Goal: Task Accomplishment & Management: Manage account settings

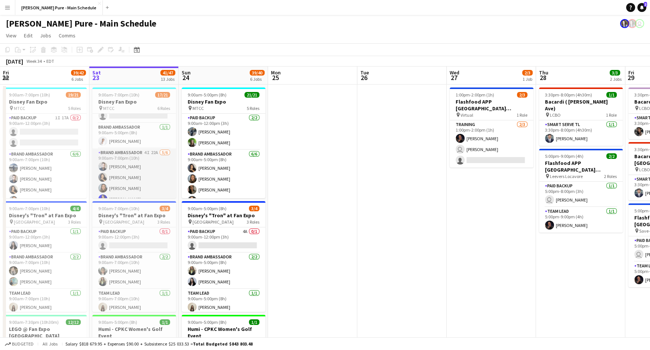
scroll to position [28, 0]
click at [138, 156] on app-card-role "Brand Ambassador 4I 22A [DATE] 9:00am-7:00pm (10h) [PERSON_NAME] [PERSON_NAME] …" at bounding box center [134, 187] width 84 height 80
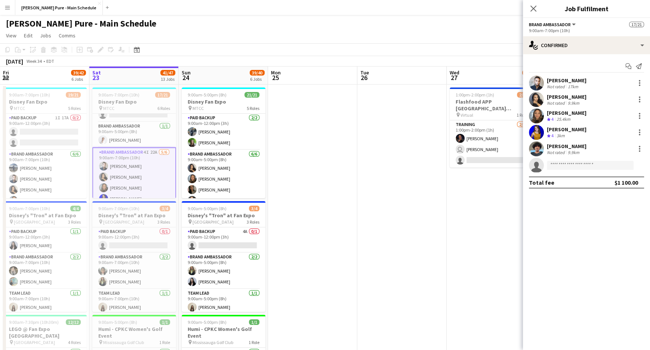
click at [574, 22] on button "Brand Ambassador" at bounding box center [553, 25] width 48 height 6
click at [556, 50] on li "Brand Ambassador" at bounding box center [556, 49] width 43 height 7
click at [131, 154] on app-card-role "Brand Ambassador 4I 22A [DATE] 9:00am-7:00pm (10h) [PERSON_NAME] [PERSON_NAME] …" at bounding box center [134, 187] width 84 height 81
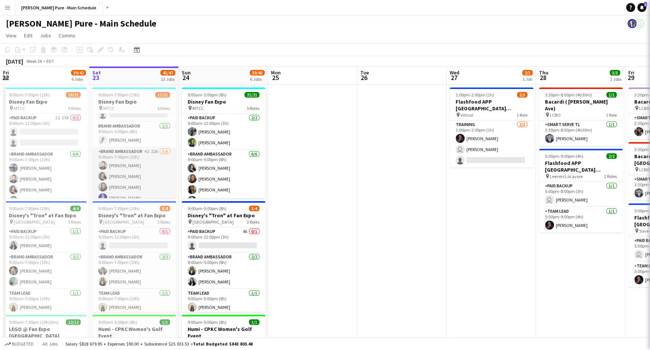
click at [131, 154] on app-card-role "Brand Ambassador 4I 22A [DATE] 9:00am-7:00pm (10h) [PERSON_NAME] [PERSON_NAME] …" at bounding box center [134, 187] width 84 height 80
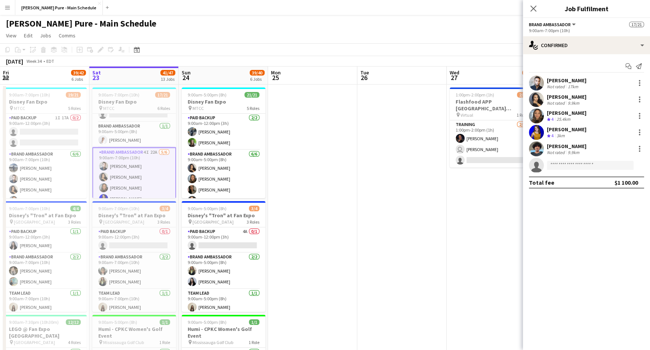
click at [131, 154] on app-card-role "Brand Ambassador 4I 22A [DATE] 9:00am-7:00pm (10h) [PERSON_NAME] [PERSON_NAME] …" at bounding box center [134, 187] width 84 height 81
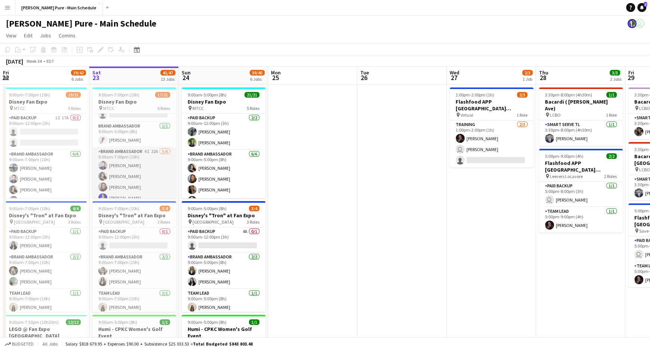
click at [131, 154] on app-card-role "Brand Ambassador 4I 22A [DATE] 9:00am-7:00pm (10h) [PERSON_NAME] [PERSON_NAME] …" at bounding box center [134, 187] width 84 height 80
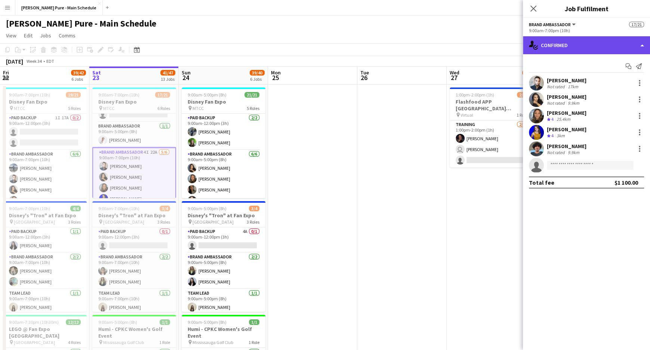
click at [604, 45] on div "single-neutral-actions-check-2 Confirmed" at bounding box center [586, 45] width 127 height 18
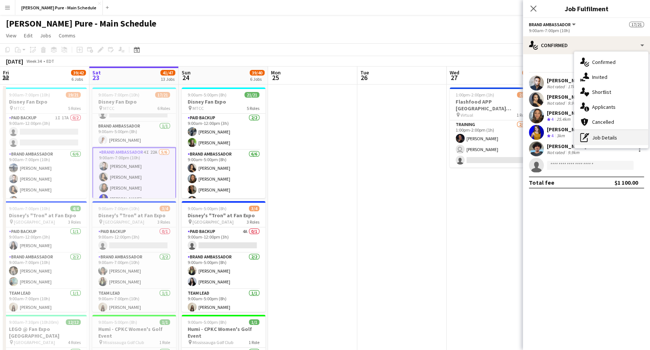
click at [600, 141] on div "pen-write Job Details" at bounding box center [611, 137] width 74 height 15
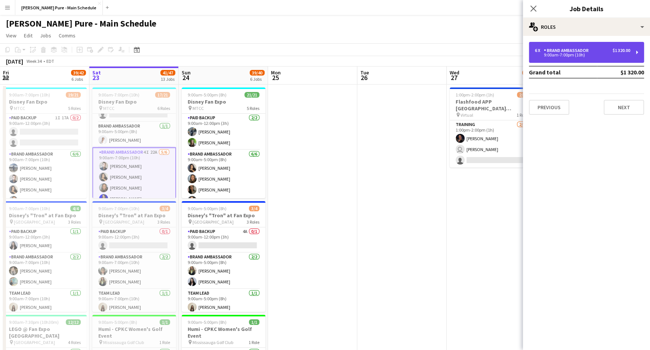
click at [579, 55] on div "9:00am-7:00pm (10h)" at bounding box center [582, 55] width 95 height 4
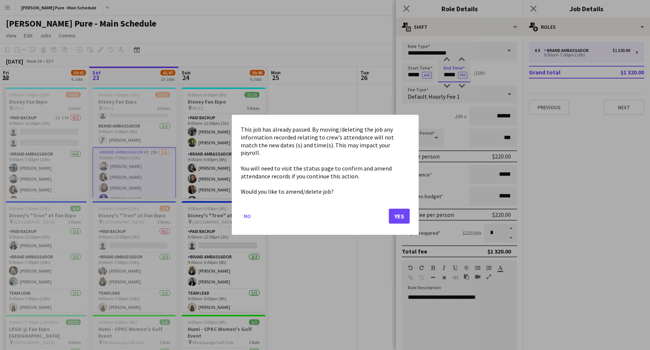
click at [397, 214] on button "Yes" at bounding box center [399, 216] width 21 height 15
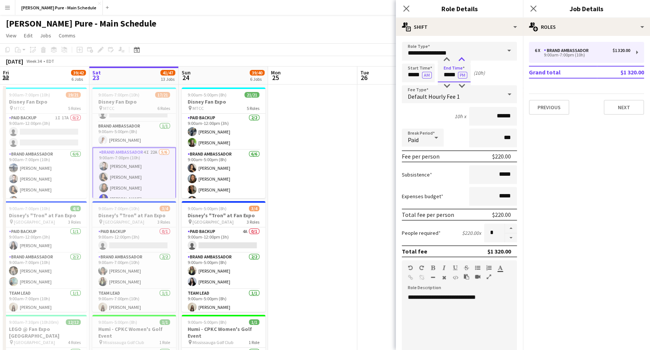
type input "*****"
click at [460, 60] on div at bounding box center [461, 59] width 15 height 7
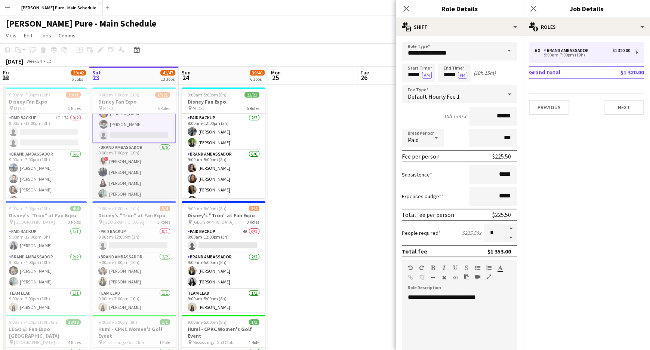
click at [134, 150] on app-card-role "Brand Ambassador [DATE] 9:00am-7:00pm (10h) ! [PERSON_NAME] [PERSON_NAME] [PERS…" at bounding box center [134, 183] width 84 height 80
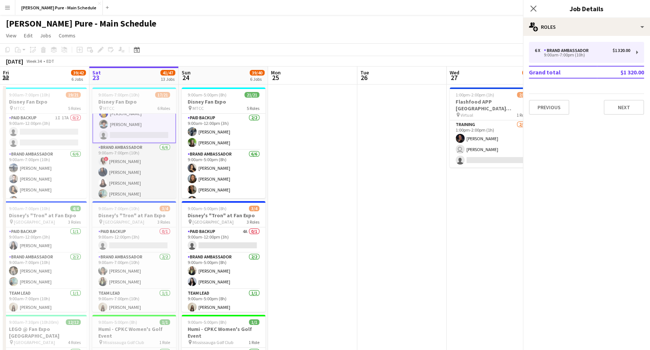
scroll to position [238, 0]
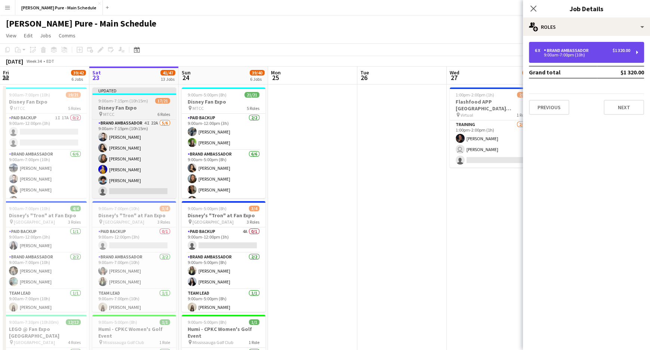
click at [570, 52] on div "Brand Ambassador" at bounding box center [568, 50] width 48 height 5
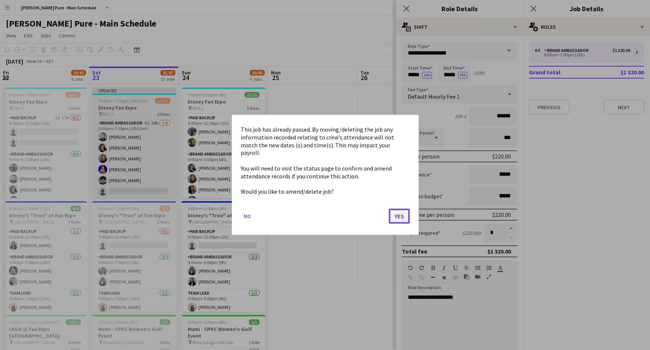
click at [403, 211] on button "Yes" at bounding box center [399, 216] width 21 height 15
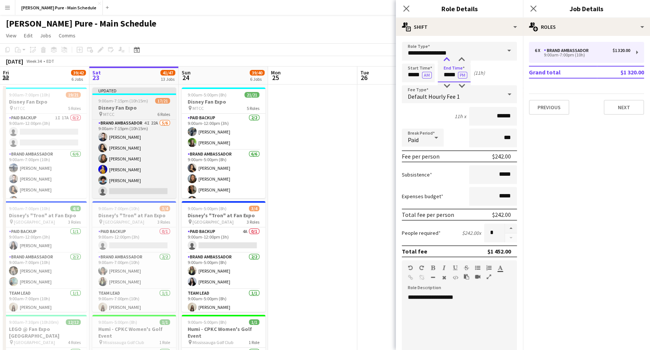
click at [446, 60] on div at bounding box center [446, 59] width 15 height 7
click at [447, 88] on div at bounding box center [446, 85] width 15 height 7
type input "*****"
click at [460, 57] on div at bounding box center [461, 59] width 15 height 7
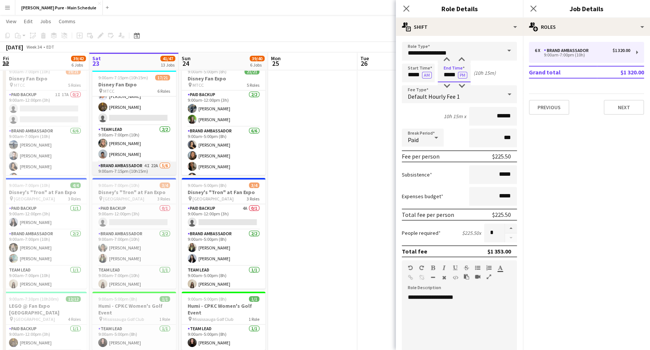
scroll to position [171, 0]
click at [127, 137] on app-card-role "Team Lead [DATE] 9:00am-7:00pm (10h) [PERSON_NAME] [PERSON_NAME]" at bounding box center [134, 145] width 84 height 36
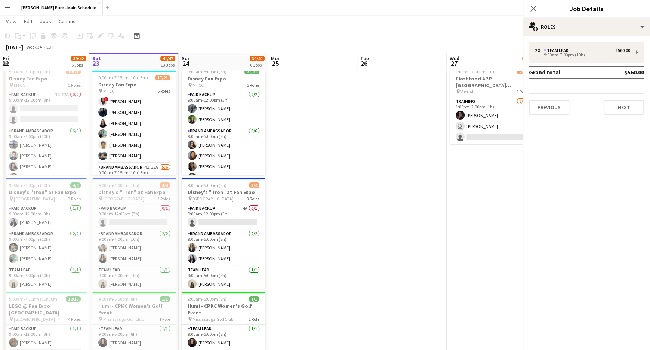
scroll to position [169, 0]
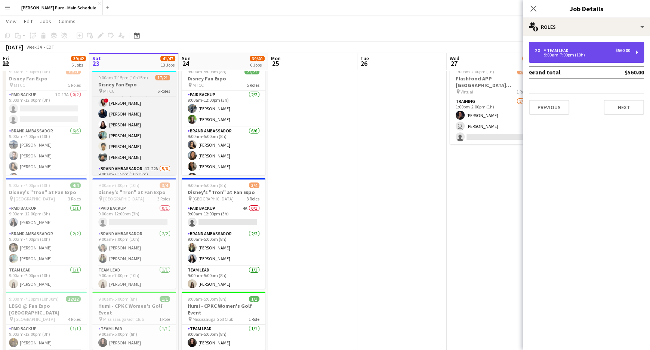
click at [573, 54] on div "9:00am-7:00pm (10h)" at bounding box center [582, 55] width 95 height 4
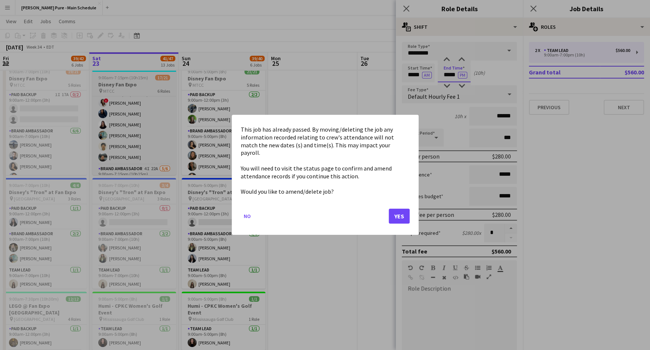
scroll to position [0, 0]
click at [403, 214] on button "Yes" at bounding box center [399, 216] width 21 height 15
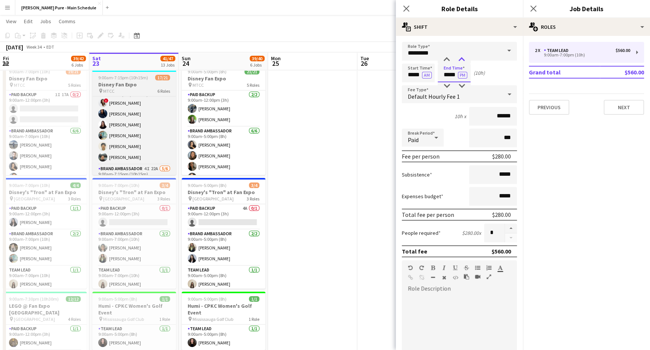
type input "*****"
click at [461, 59] on div at bounding box center [461, 59] width 15 height 7
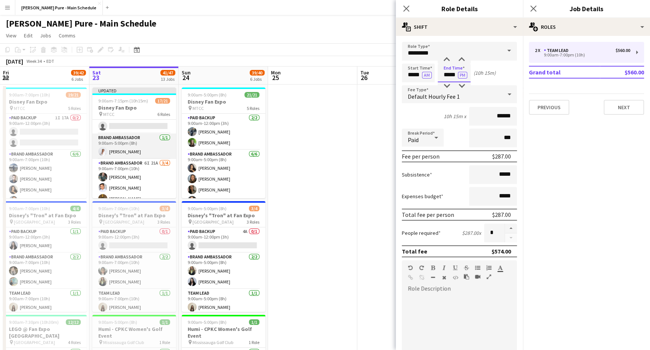
scroll to position [28, 0]
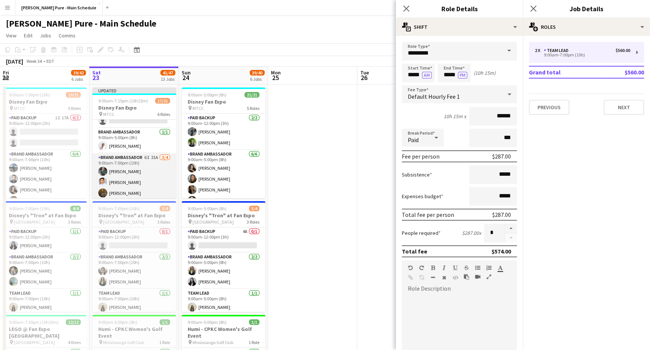
click at [126, 166] on app-card-role "Brand Ambassador 6I 21A [DATE] 9:00am-7:00pm (10h) [PERSON_NAME] [PERSON_NAME] …" at bounding box center [134, 182] width 84 height 58
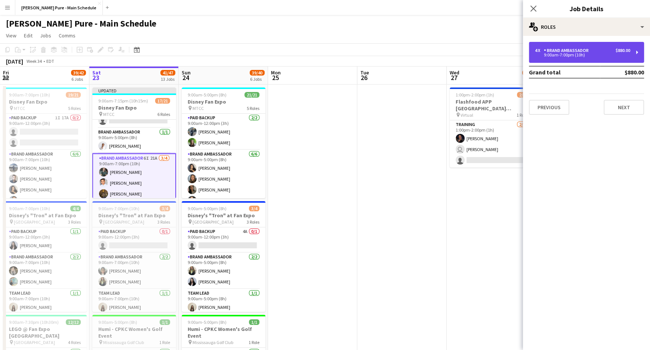
click at [564, 58] on div "4 x Brand Ambassador $880.00 9:00am-7:00pm (10h)" at bounding box center [586, 52] width 115 height 21
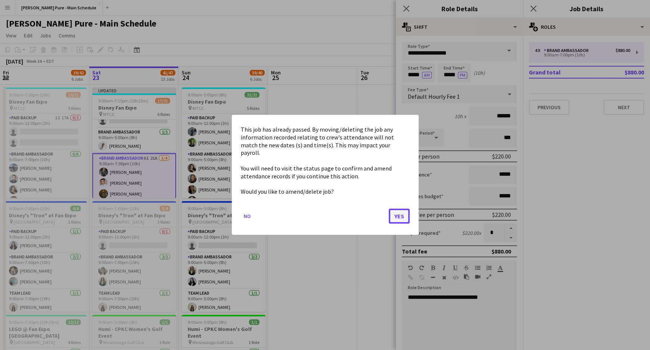
click at [400, 214] on button "Yes" at bounding box center [399, 216] width 21 height 15
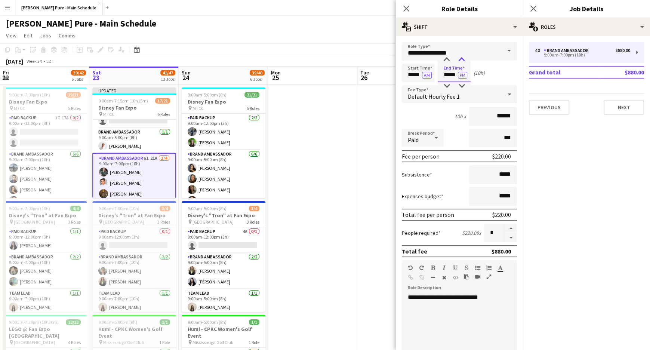
type input "*****"
click at [460, 59] on div at bounding box center [461, 59] width 15 height 7
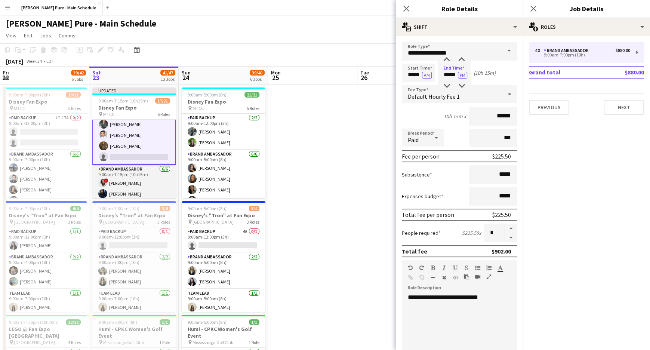
click at [125, 181] on app-card-role "Brand Ambassador [DATE] 9:00am-7:15pm (10h15m) ! [PERSON_NAME] [PERSON_NAME] [P…" at bounding box center [134, 205] width 84 height 80
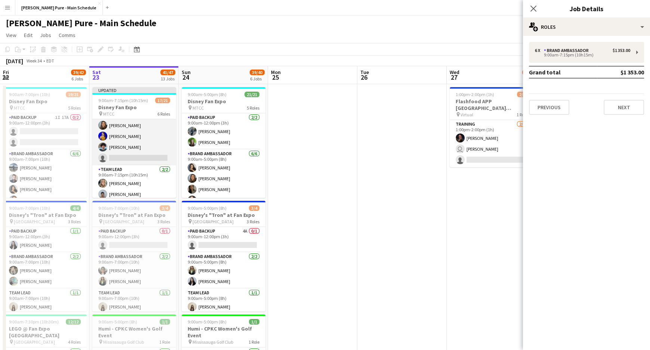
scroll to position [238, 0]
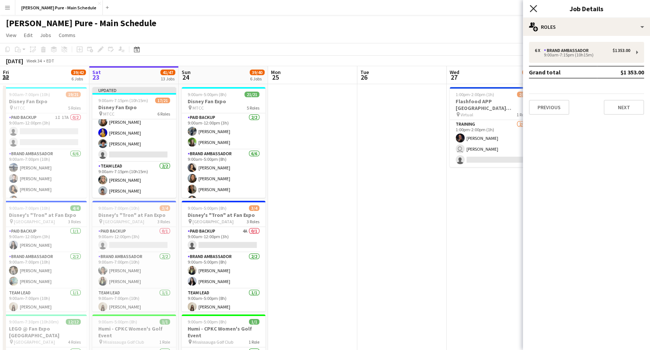
click at [532, 6] on icon "Close pop-in" at bounding box center [533, 8] width 7 height 7
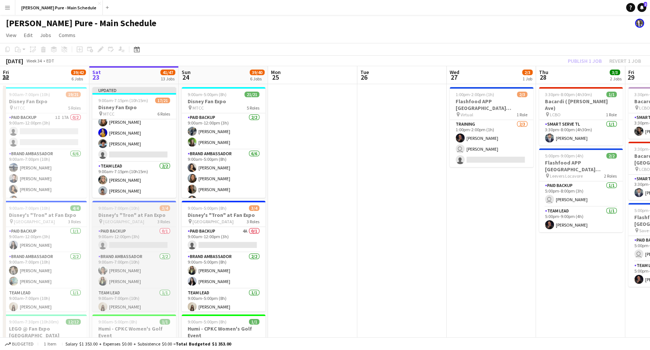
click at [144, 211] on app-job-card "9:00am-7:00pm (10h) 3/4 Disney's "Tron" at Fan Expo pin [GEOGRAPHIC_DATA] 3 Rol…" at bounding box center [134, 256] width 84 height 111
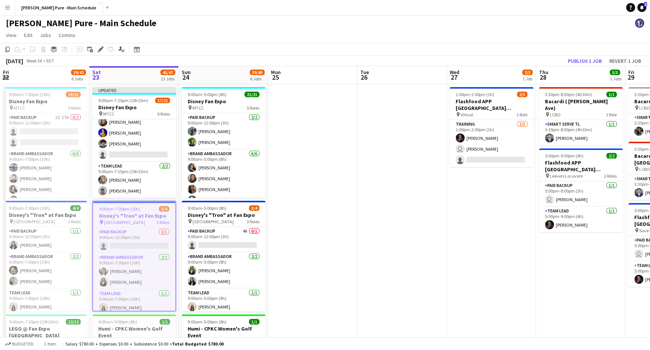
click at [144, 211] on div "9:00am-7:00pm (10h) 3/4" at bounding box center [134, 209] width 82 height 6
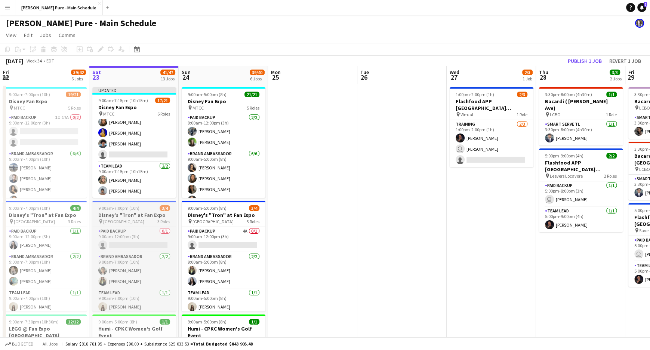
click at [144, 211] on app-job-card "9:00am-7:00pm (10h) 3/4 Disney's "Tron" at Fan Expo pin [GEOGRAPHIC_DATA] 3 Rol…" at bounding box center [134, 256] width 84 height 111
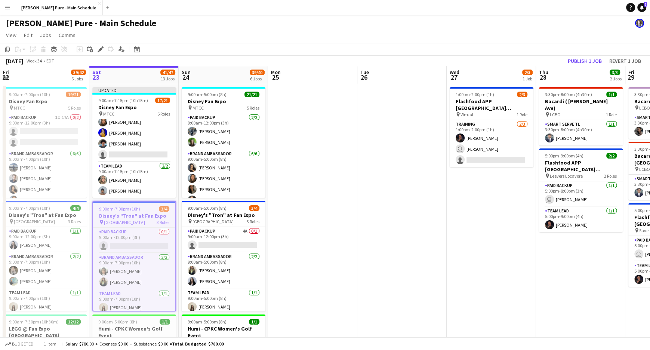
click at [144, 211] on div "9:00am-7:00pm (10h) 3/4" at bounding box center [134, 209] width 82 height 6
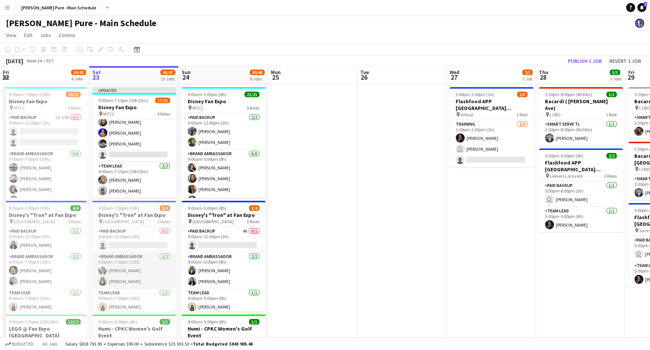
click at [123, 271] on app-card-role "Brand Ambassador [DATE] 9:00am-7:00pm (10h) [PERSON_NAME] [PERSON_NAME]" at bounding box center [134, 270] width 84 height 36
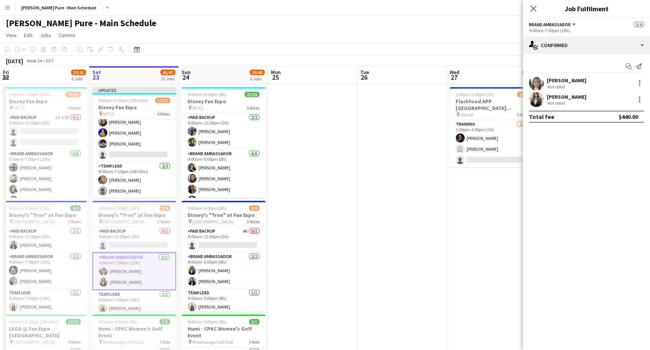
click at [123, 271] on app-card-role "Brand Ambassador [DATE] 9:00am-7:00pm (10h) [PERSON_NAME] [PERSON_NAME]" at bounding box center [134, 271] width 84 height 38
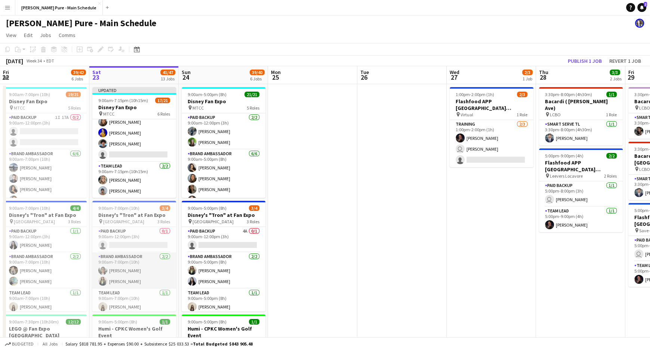
click at [123, 271] on app-card-role "Brand Ambassador [DATE] 9:00am-7:00pm (10h) [PERSON_NAME] [PERSON_NAME]" at bounding box center [134, 270] width 84 height 36
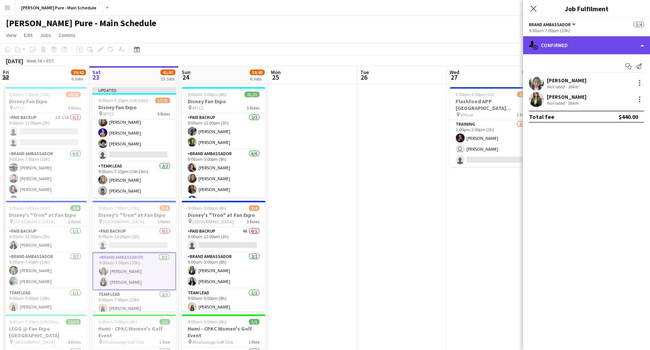
click at [561, 41] on div "single-neutral-actions-check-2 Confirmed" at bounding box center [586, 45] width 127 height 18
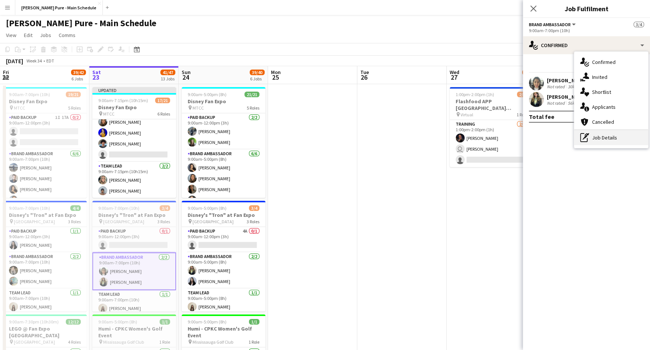
click at [599, 136] on div "pen-write Job Details" at bounding box center [611, 137] width 74 height 15
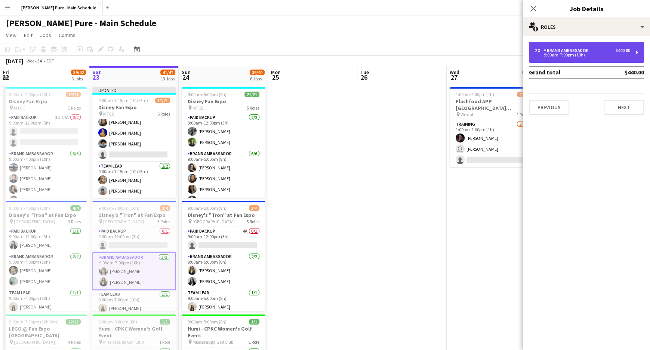
click at [581, 53] on div "9:00am-7:00pm (10h)" at bounding box center [582, 55] width 95 height 4
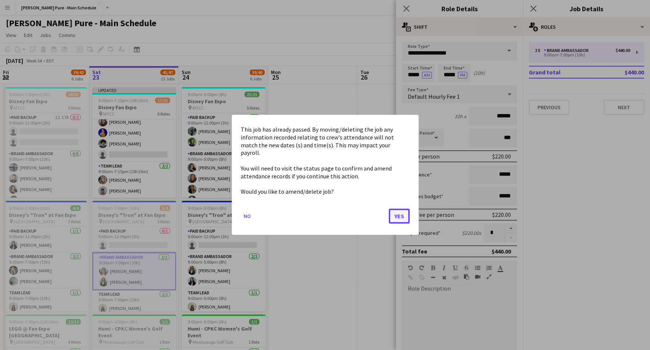
click at [401, 212] on button "Yes" at bounding box center [399, 216] width 21 height 15
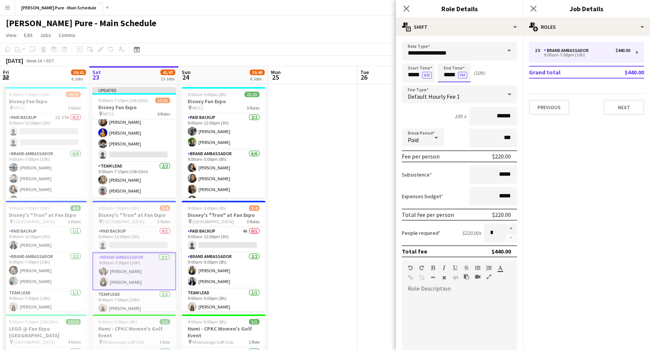
scroll to position [0, 0]
type input "*****"
click at [465, 60] on div at bounding box center [461, 59] width 15 height 7
click at [128, 302] on app-card-role "Team Lead [DATE] 9:00am-7:00pm (10h) [PERSON_NAME]" at bounding box center [134, 299] width 84 height 25
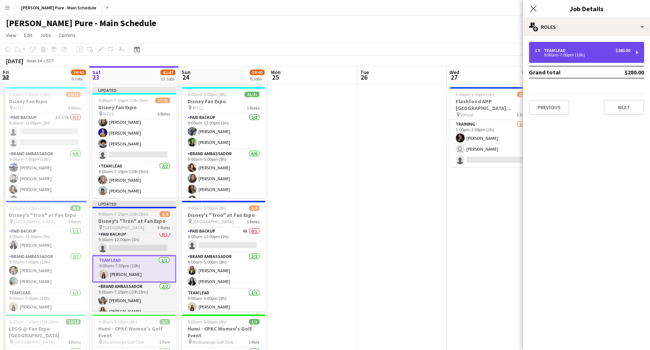
click at [567, 58] on div "1 x Team Lead $280.00 9:00am-7:00pm (10h)" at bounding box center [586, 52] width 115 height 21
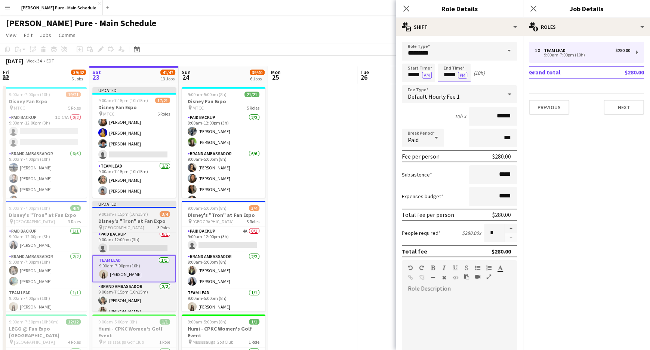
scroll to position [0, 0]
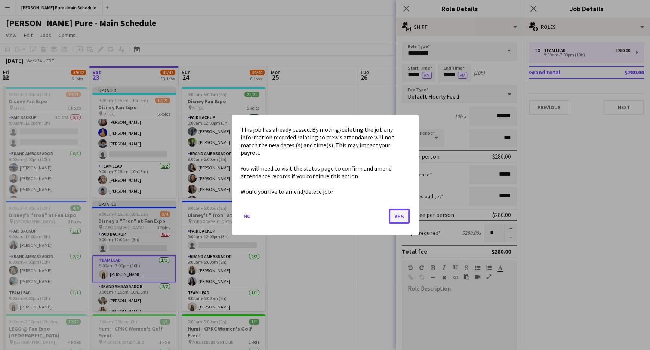
click at [394, 209] on button "Yes" at bounding box center [399, 216] width 21 height 15
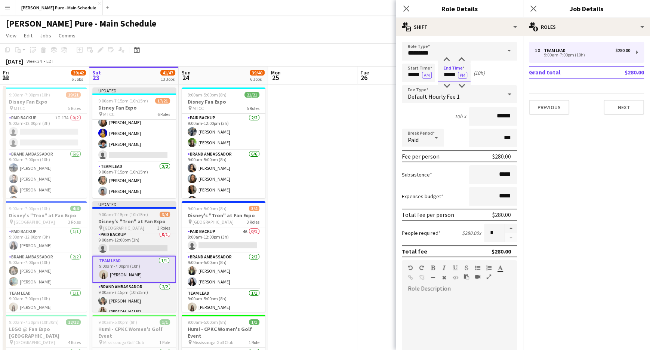
scroll to position [0, 0]
type input "*****"
click at [463, 62] on div at bounding box center [461, 59] width 15 height 7
click at [407, 10] on icon at bounding box center [406, 8] width 7 height 7
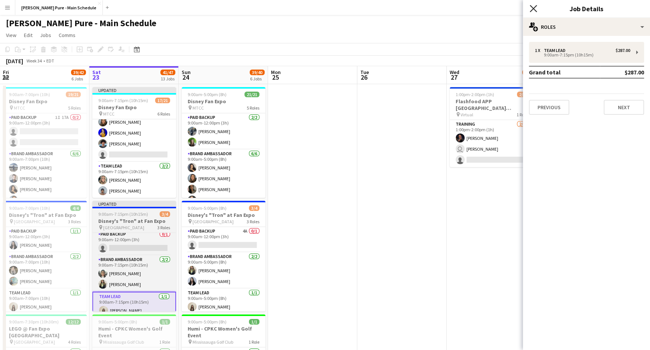
click at [533, 9] on icon at bounding box center [533, 8] width 7 height 7
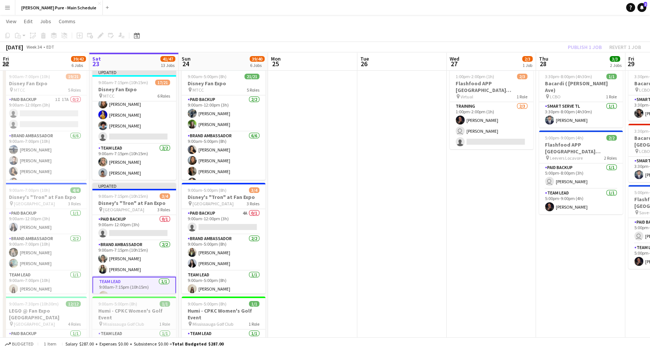
scroll to position [0, 178]
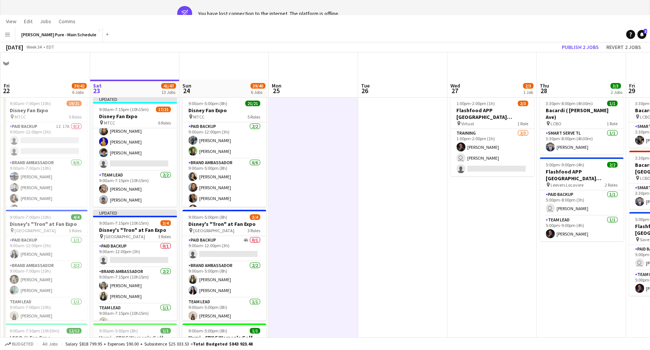
scroll to position [0, 0]
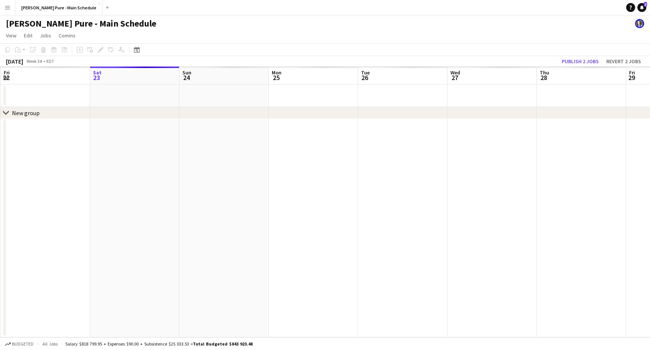
click at [190, 31] on app-page-menu "View Day view expanded Day view collapsed Month view Date picker Jump to [DATE]…" at bounding box center [325, 36] width 650 height 14
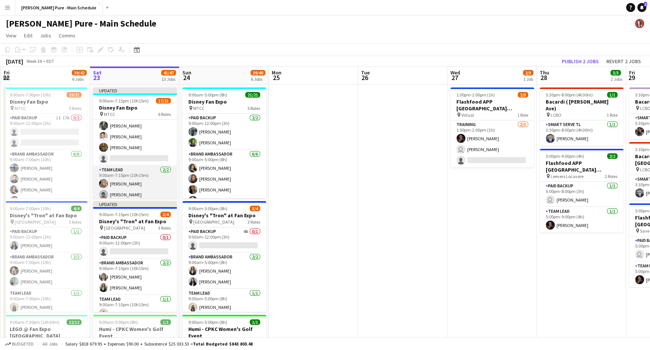
scroll to position [236, 0]
click at [577, 61] on button "Publish 2 jobs" at bounding box center [580, 61] width 43 height 10
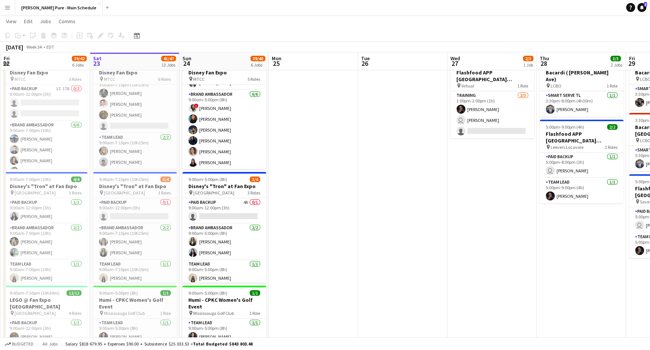
scroll to position [109, 0]
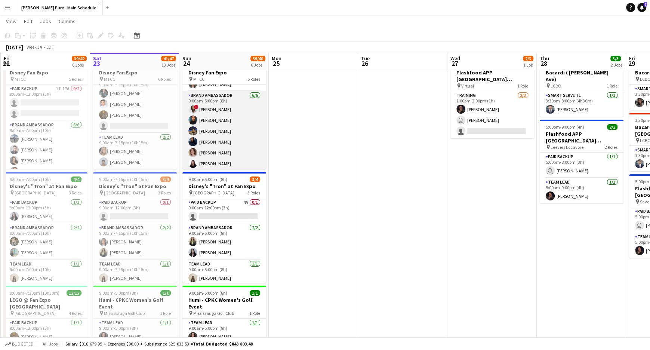
click at [205, 131] on app-card-role "Brand Ambassador [DATE] 9:00am-5:00pm (8h) ! [PERSON_NAME] [PERSON_NAME] [PERSO…" at bounding box center [224, 131] width 84 height 80
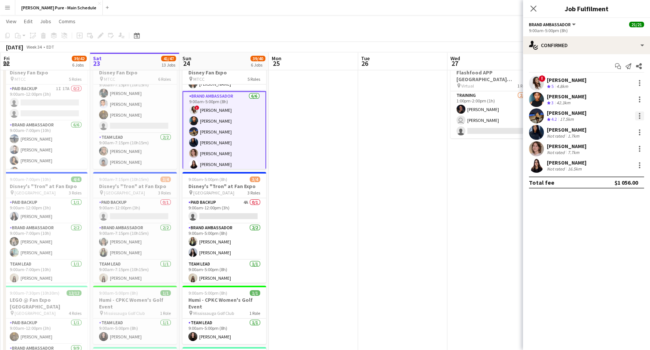
click at [640, 115] on div at bounding box center [639, 115] width 1 height 1
click at [605, 202] on span "Remove" at bounding box center [603, 201] width 22 height 6
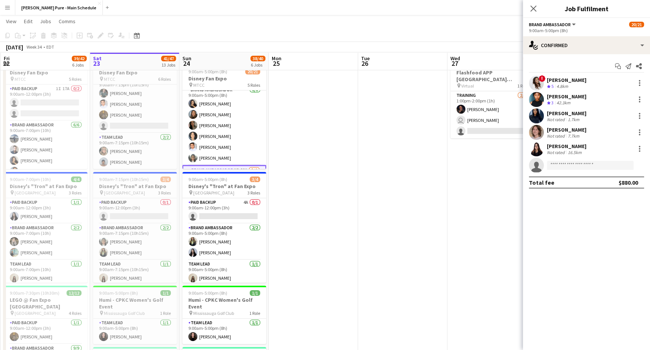
scroll to position [0, 0]
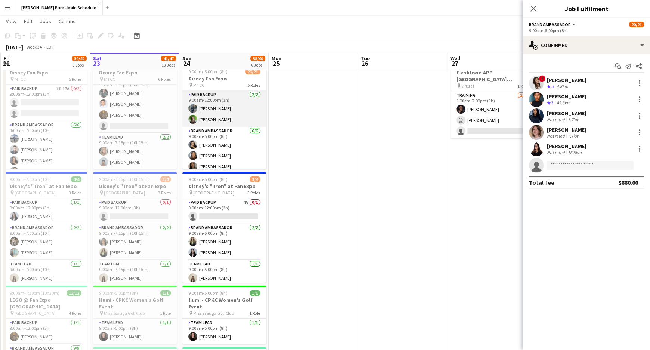
click at [254, 119] on app-card-role "Paid Backup [DATE] 9:00am-12:00pm (3h) [PERSON_NAME] [PERSON_NAME]" at bounding box center [224, 108] width 84 height 36
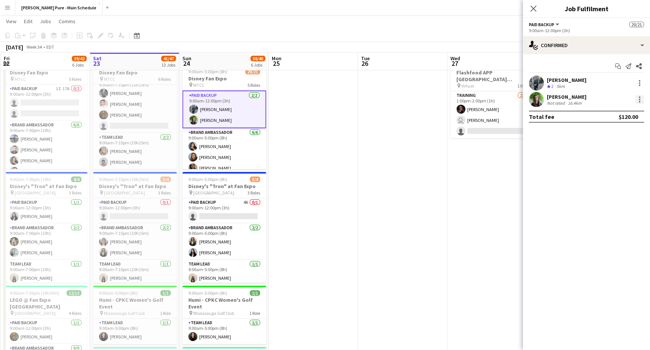
click at [641, 101] on div at bounding box center [639, 99] width 9 height 9
click at [606, 186] on span "Remove" at bounding box center [603, 185] width 22 height 6
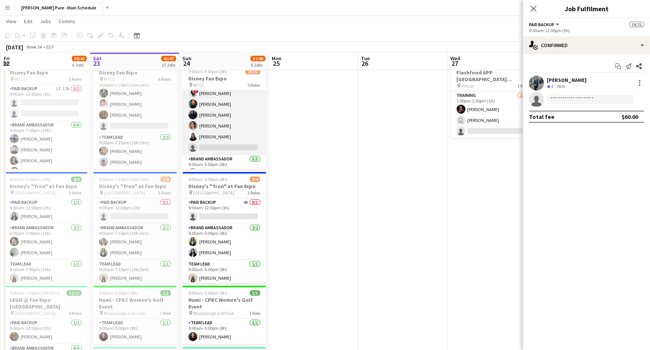
click at [217, 147] on app-card-role "Brand Ambassador 5I 20A [DATE] 9:00am-5:00pm (8h) ! [PERSON_NAME] [PERSON_NAME]…" at bounding box center [224, 115] width 84 height 80
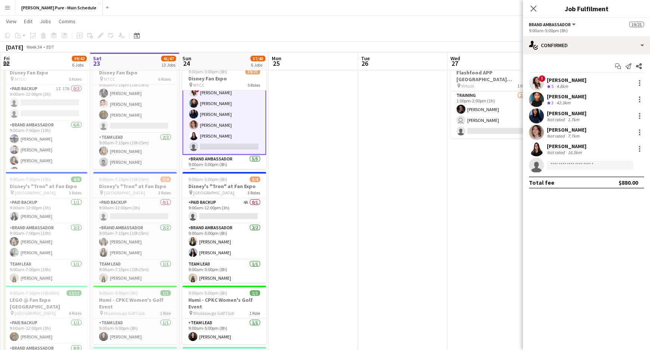
scroll to position [132, 0]
click at [217, 147] on app-card-role "Brand Ambassador 5I 20A [DATE] 9:00am-5:00pm (8h) ! [PERSON_NAME] [PERSON_NAME]…" at bounding box center [224, 114] width 84 height 81
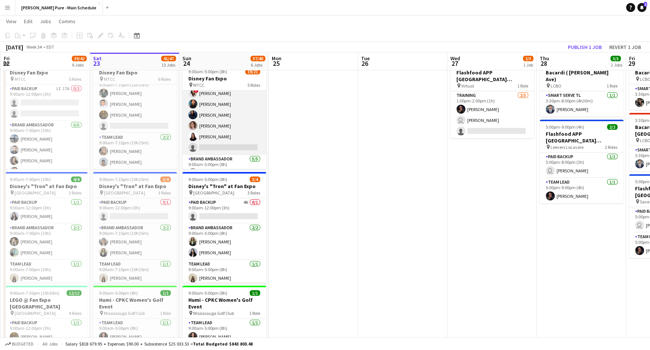
click at [217, 147] on app-card-role "Brand Ambassador 5I 20A [DATE] 9:00am-5:00pm (8h) ! [PERSON_NAME] [PERSON_NAME]…" at bounding box center [224, 115] width 84 height 80
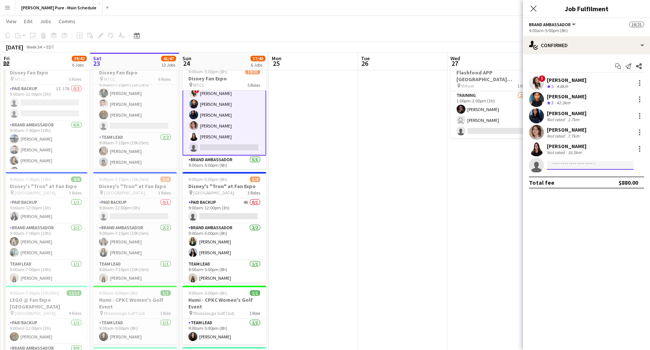
click at [590, 165] on input at bounding box center [590, 165] width 87 height 9
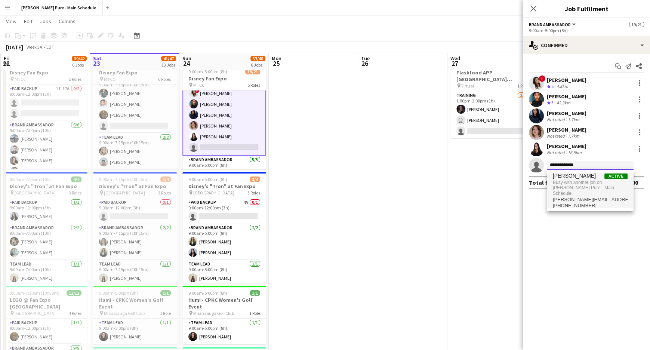
type input "**********"
click at [591, 178] on span "[PERSON_NAME] Active" at bounding box center [590, 176] width 75 height 6
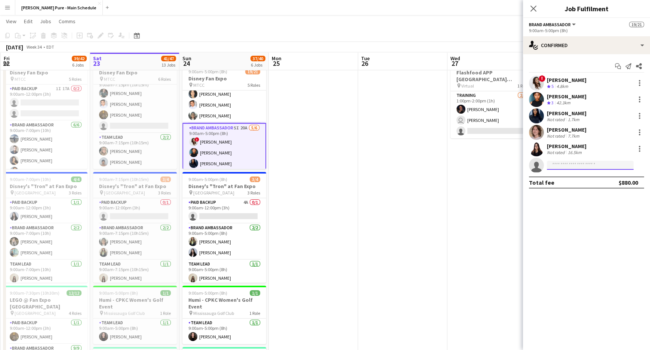
scroll to position [0, 0]
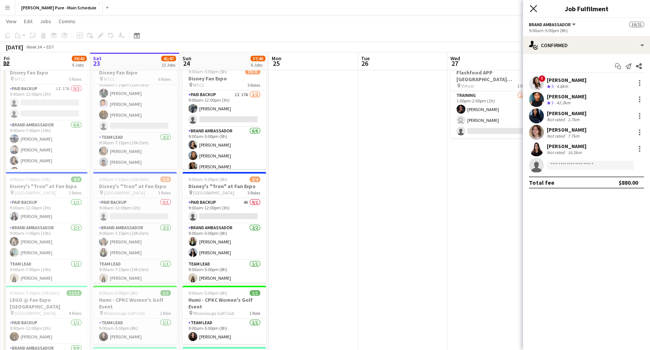
click at [534, 8] on icon "Close pop-in" at bounding box center [533, 8] width 7 height 7
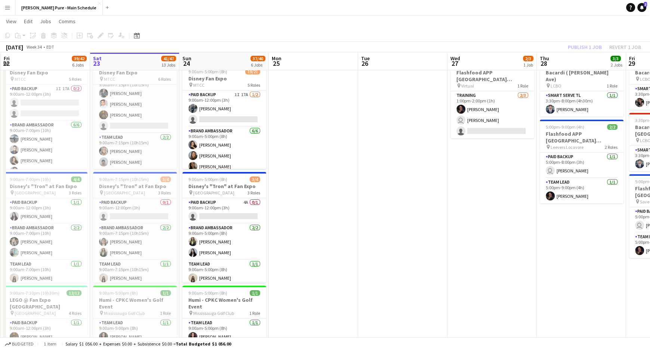
click at [551, 40] on app-toolbar "Copy Paste Paste Command V Paste with crew Command Shift V Paste linked Job [GE…" at bounding box center [325, 35] width 650 height 13
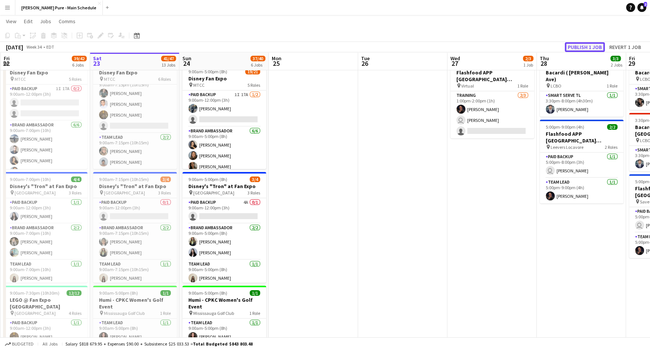
click at [578, 46] on button "Publish 1 job" at bounding box center [585, 47] width 40 height 10
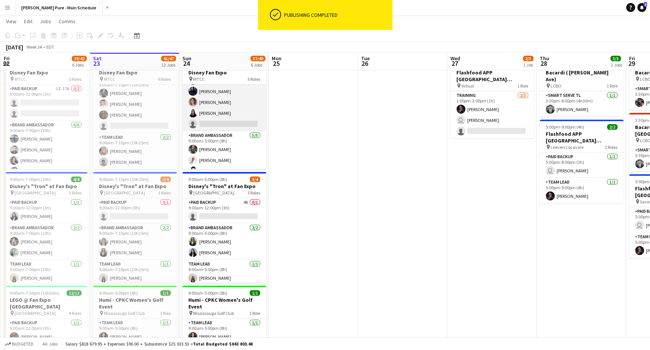
click at [224, 125] on app-card-role "Brand Ambassador 5I 20A [DATE] 9:00am-5:00pm (8h) ! [PERSON_NAME] [PERSON_NAME]…" at bounding box center [224, 92] width 84 height 80
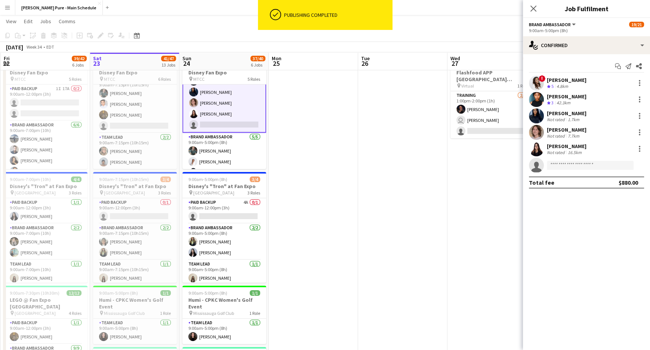
scroll to position [150, 0]
click at [577, 167] on input at bounding box center [590, 165] width 87 height 9
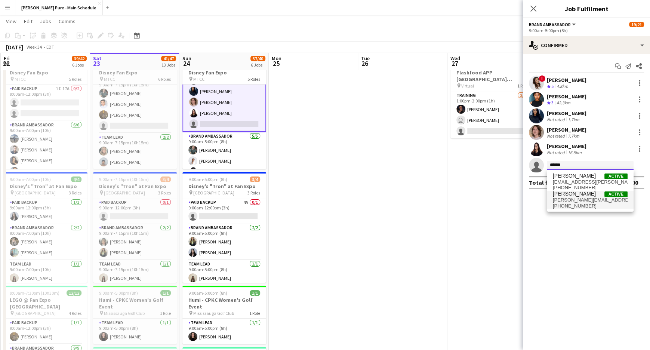
type input "******"
click at [588, 197] on span "[PERSON_NAME][EMAIL_ADDRESS][PERSON_NAME][DOMAIN_NAME]" at bounding box center [590, 200] width 75 height 6
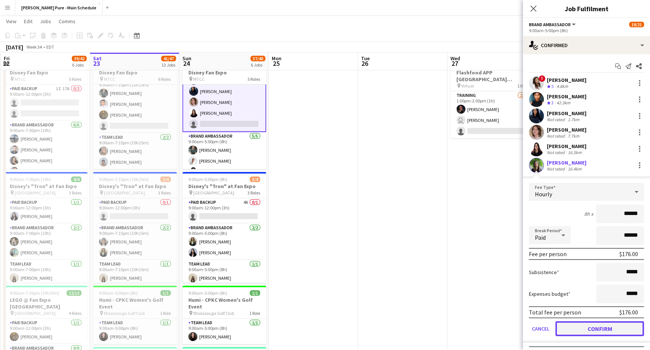
click at [602, 332] on button "Confirm" at bounding box center [600, 328] width 89 height 15
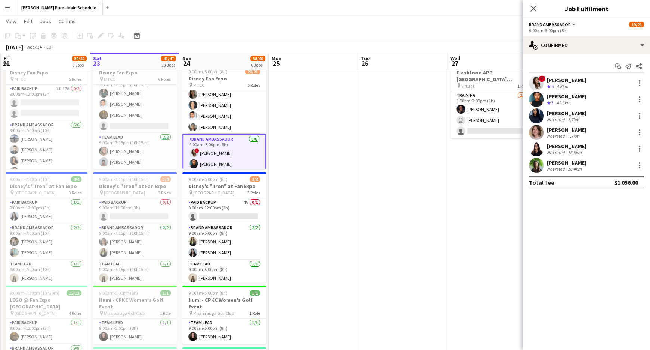
scroll to position [71, 0]
click at [222, 110] on app-card-role "Brand Ambassador [DATE] 9:00am-5:00pm (8h) [PERSON_NAME] [PERSON_NAME] [PERSON_…" at bounding box center [224, 95] width 84 height 80
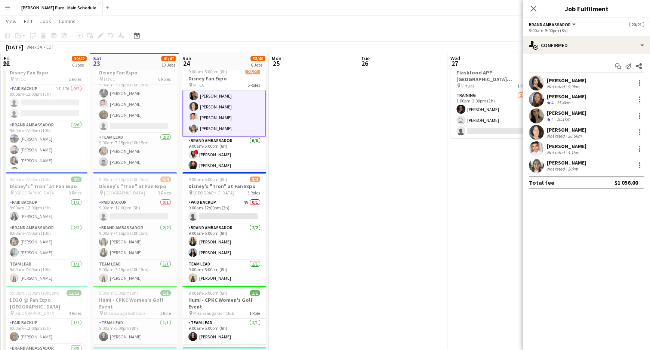
scroll to position [72, 0]
click at [637, 163] on div at bounding box center [639, 165] width 9 height 9
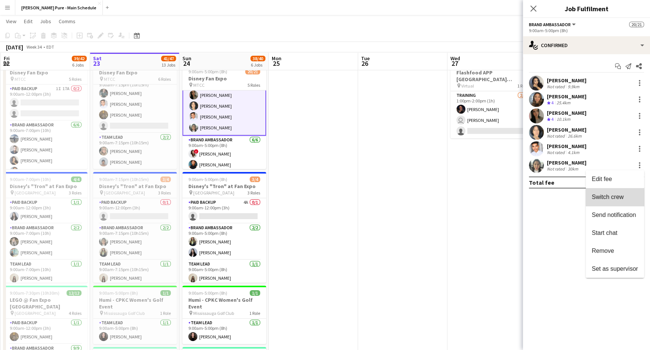
click at [607, 200] on span "Switch crew" at bounding box center [608, 197] width 32 height 6
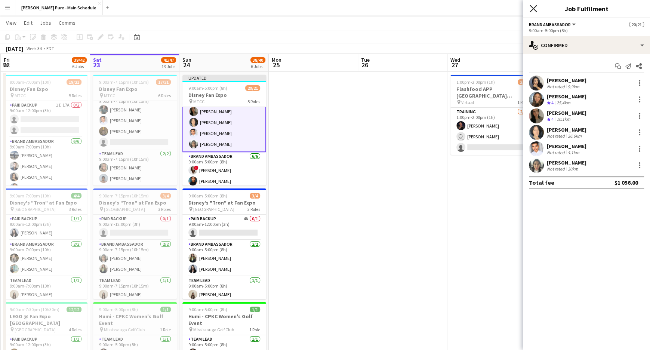
click at [531, 7] on icon "Close pop-in" at bounding box center [533, 8] width 7 height 7
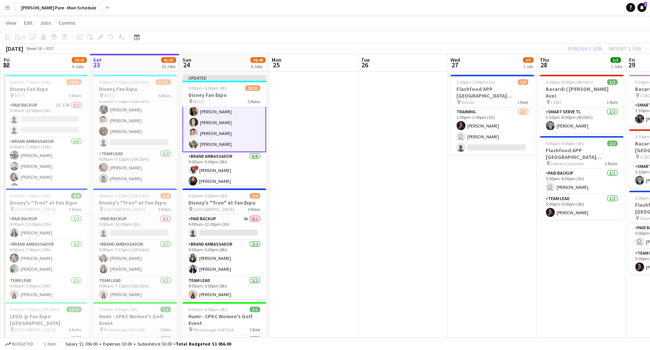
click at [547, 28] on app-page-menu "View Day view expanded Day view collapsed Month view Date picker Jump to [DATE]…" at bounding box center [325, 23] width 650 height 14
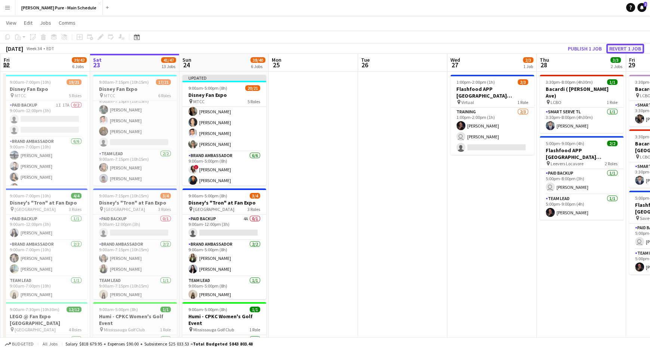
click at [632, 49] on button "Revert 1 job" at bounding box center [626, 49] width 38 height 10
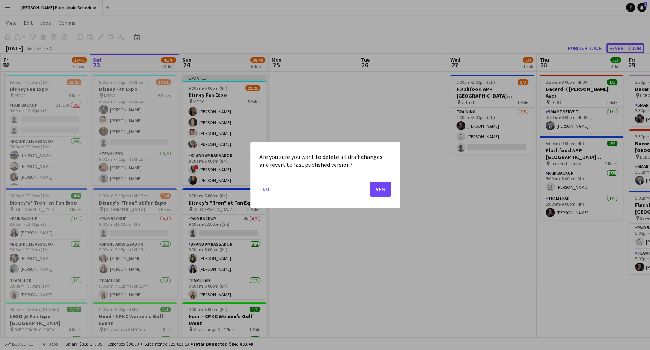
scroll to position [0, 0]
click at [384, 190] on button "Yes" at bounding box center [380, 189] width 21 height 15
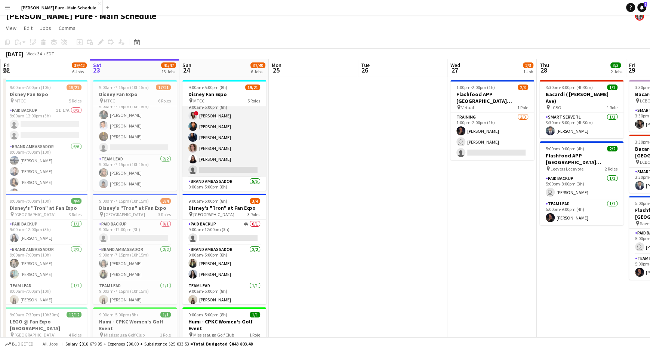
click at [224, 159] on app-card-role "Brand Ambassador 5I 20A [DATE] 9:00am-5:00pm (8h) ! [PERSON_NAME] [PERSON_NAME]…" at bounding box center [224, 138] width 84 height 80
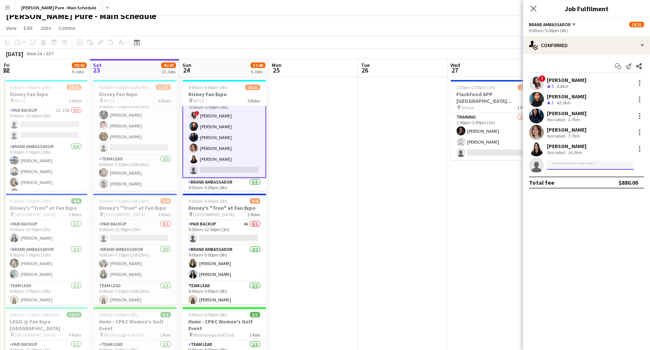
click at [586, 168] on input at bounding box center [590, 165] width 87 height 9
type input "**********"
click at [572, 184] on span "[PERSON_NAME][EMAIL_ADDRESS][PERSON_NAME][DOMAIN_NAME]" at bounding box center [590, 182] width 75 height 6
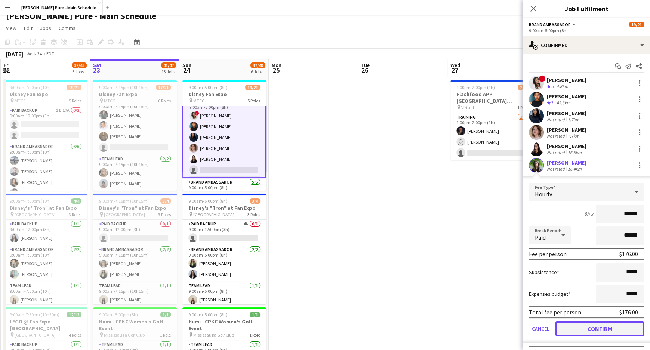
click at [593, 327] on button "Confirm" at bounding box center [600, 328] width 89 height 15
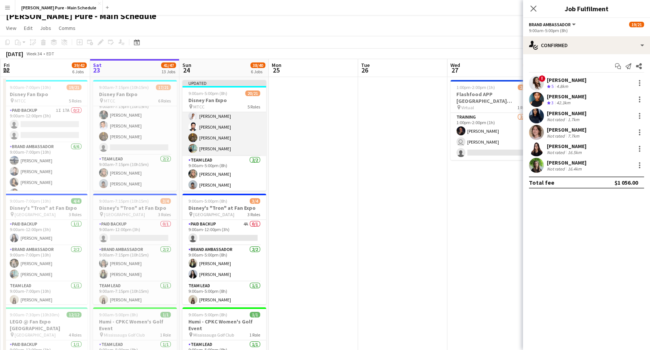
scroll to position [223, 0]
click at [531, 10] on icon "Close pop-in" at bounding box center [533, 8] width 7 height 7
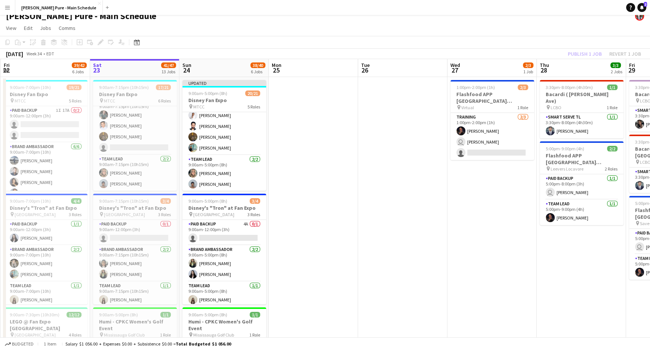
click at [585, 31] on app-page-menu "View Day view expanded Day view collapsed Month view Date picker Jump to [DATE]…" at bounding box center [325, 29] width 650 height 14
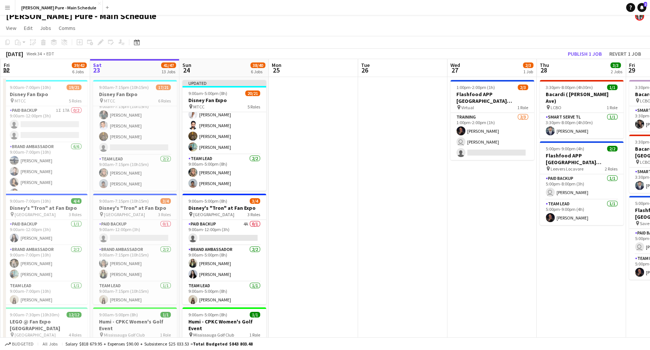
scroll to position [222, 0]
click at [583, 53] on button "Publish 1 job" at bounding box center [585, 54] width 40 height 10
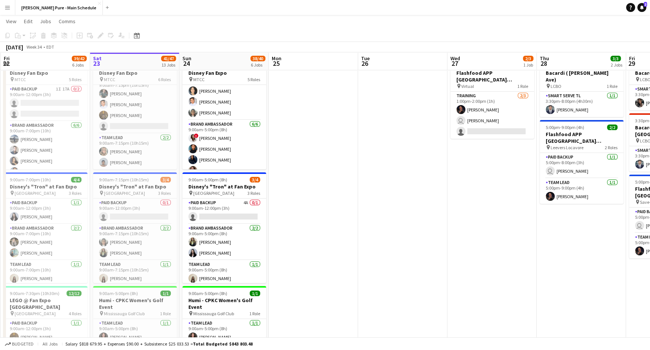
scroll to position [82, 0]
click at [219, 252] on app-card-role "Brand Ambassador [DATE] 9:00am-5:00pm (8h) [PERSON_NAME] [PERSON_NAME]" at bounding box center [224, 242] width 84 height 36
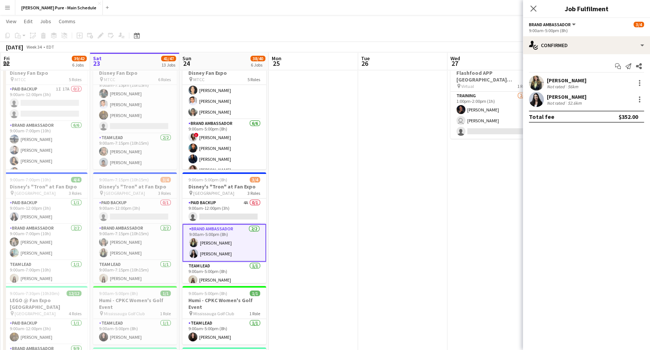
click at [540, 83] on app-user-avatar at bounding box center [536, 83] width 15 height 15
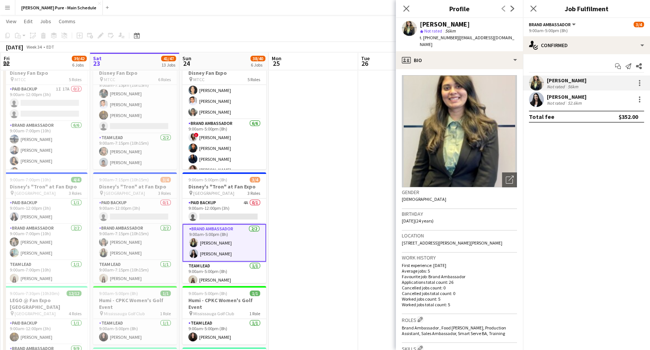
click at [400, 7] on div "Close pop-in" at bounding box center [406, 8] width 21 height 17
click at [408, 7] on icon at bounding box center [406, 8] width 7 height 7
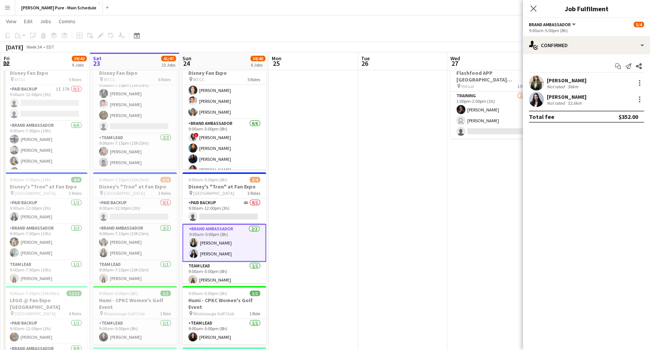
click at [203, 254] on app-card-role "Brand Ambassador [DATE] 9:00am-5:00pm (8h) [PERSON_NAME] [PERSON_NAME]" at bounding box center [224, 243] width 84 height 38
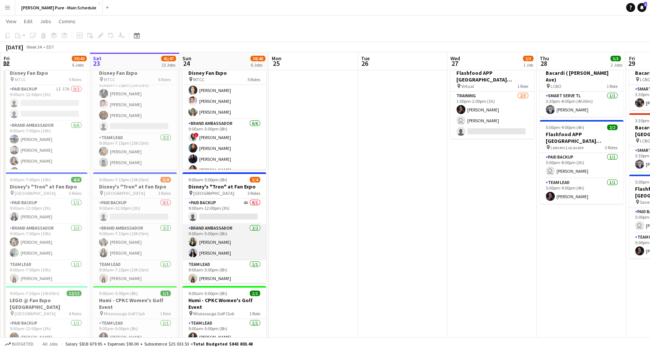
click at [207, 254] on app-card-role "Brand Ambassador [DATE] 9:00am-5:00pm (8h) [PERSON_NAME] [PERSON_NAME]" at bounding box center [224, 242] width 84 height 36
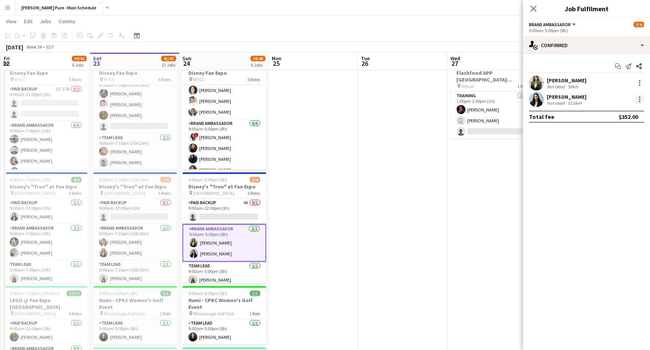
click at [636, 101] on div at bounding box center [639, 99] width 9 height 9
click at [602, 184] on span "Remove" at bounding box center [603, 185] width 22 height 6
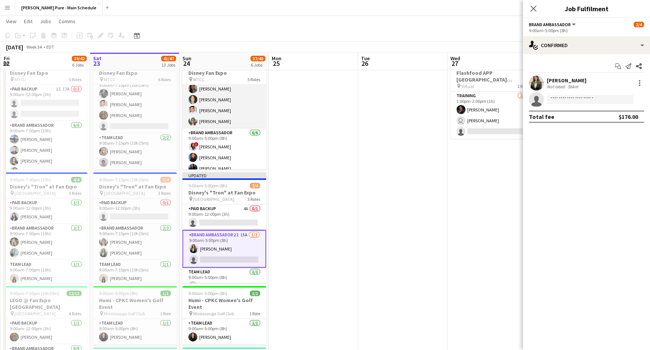
click at [219, 112] on app-card-role "Brand Ambassador [DATE] 9:00am-5:00pm (8h) [PERSON_NAME] [PERSON_NAME] [PERSON_…" at bounding box center [224, 89] width 84 height 80
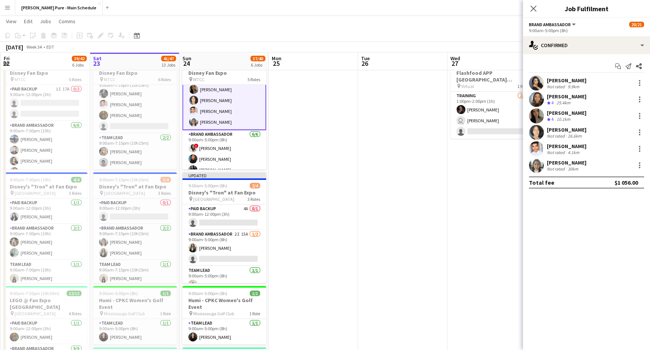
scroll to position [73, 0]
click at [642, 162] on div at bounding box center [639, 165] width 9 height 9
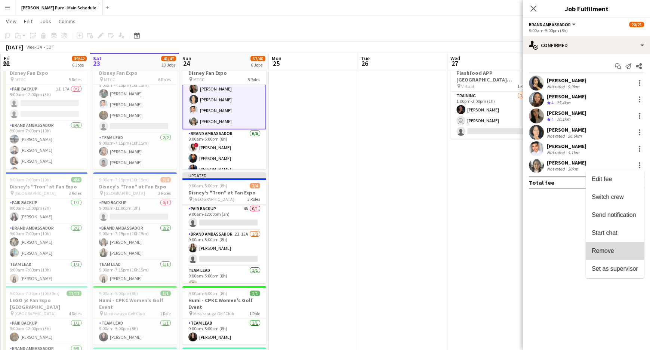
click at [602, 251] on span "Remove" at bounding box center [603, 251] width 22 height 6
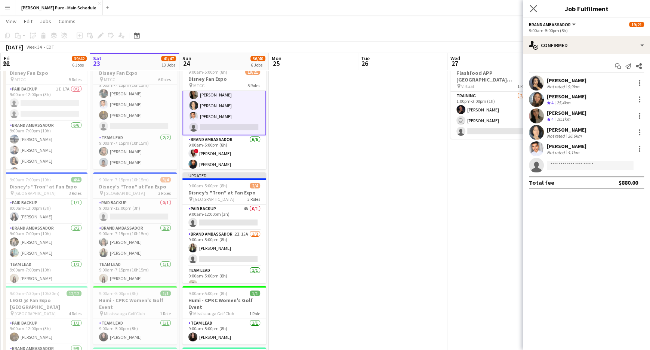
click at [529, 9] on app-icon "Close pop-in" at bounding box center [533, 8] width 11 height 11
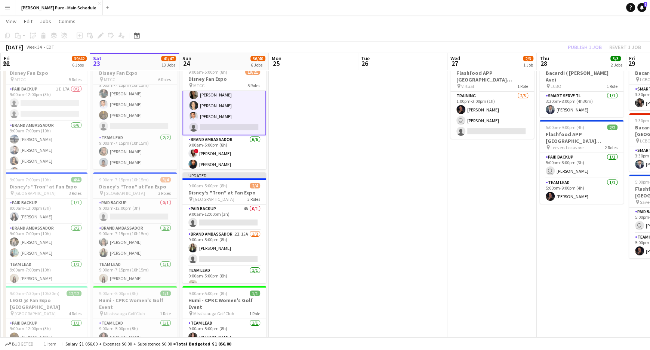
click at [547, 32] on app-toolbar "Copy Paste Paste Command V Paste with crew Command Shift V Paste linked Job [GE…" at bounding box center [325, 35] width 650 height 13
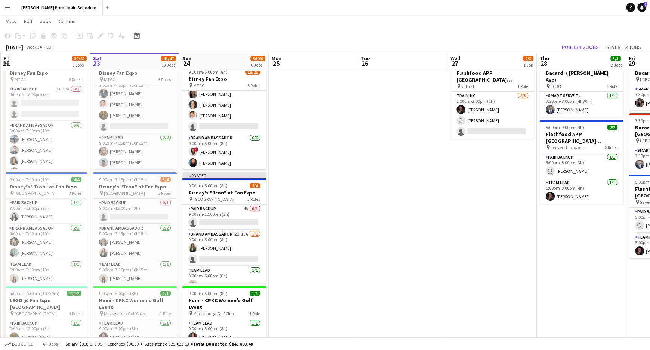
scroll to position [72, 0]
click at [577, 48] on button "Publish 2 jobs" at bounding box center [580, 47] width 43 height 10
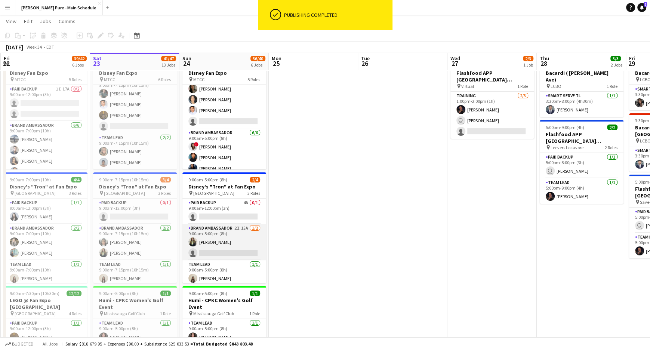
click at [223, 252] on app-card-role "Brand Ambassador 2I 15A [DATE] 9:00am-5:00pm (8h) [PERSON_NAME] single-neutral-…" at bounding box center [224, 242] width 84 height 36
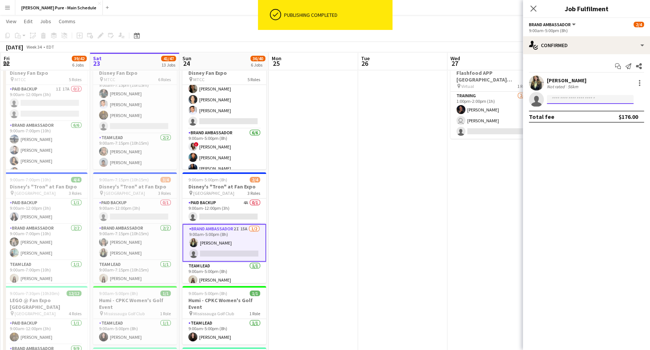
click at [555, 101] on input at bounding box center [590, 99] width 87 height 9
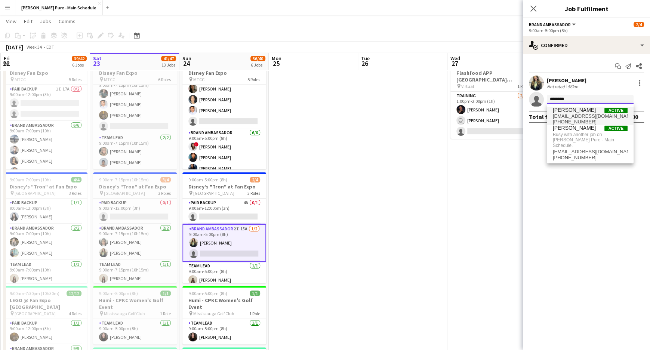
type input "********"
click at [575, 113] on span "[EMAIL_ADDRESS][DOMAIN_NAME]" at bounding box center [590, 116] width 75 height 6
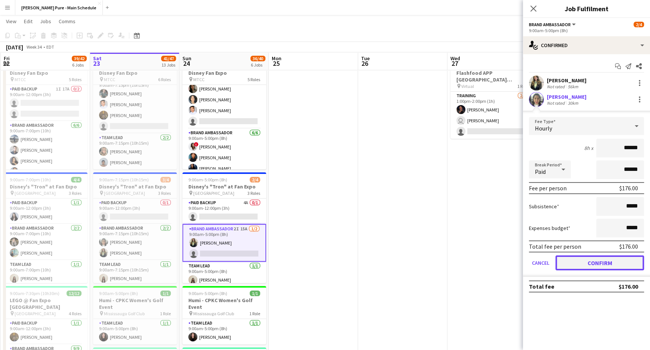
click at [610, 263] on button "Confirm" at bounding box center [600, 262] width 89 height 15
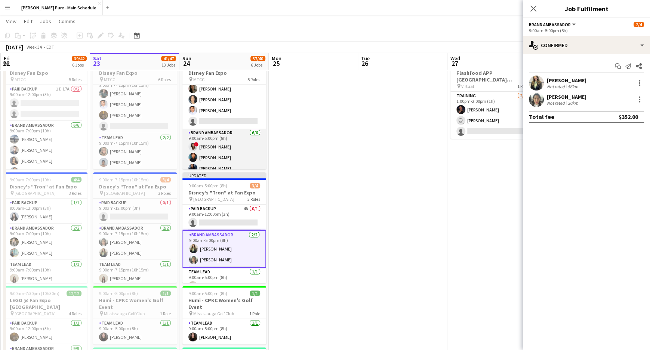
scroll to position [58, 0]
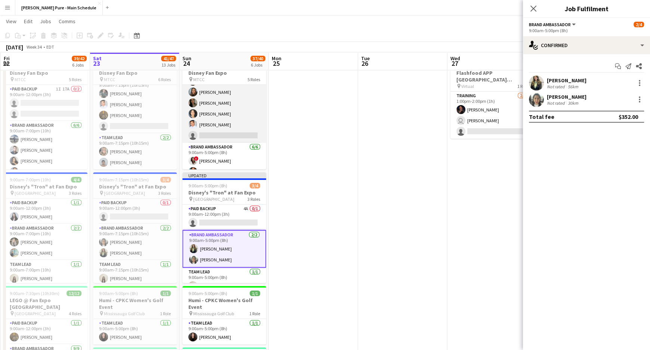
click at [227, 135] on app-card-role "Brand Ambassador 7I 19A [DATE] 9:00am-5:00pm (8h) [PERSON_NAME] [PERSON_NAME] […" at bounding box center [224, 103] width 84 height 80
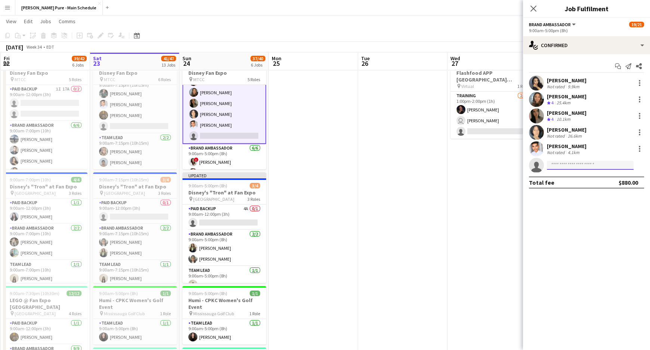
click at [579, 168] on input at bounding box center [590, 165] width 87 height 9
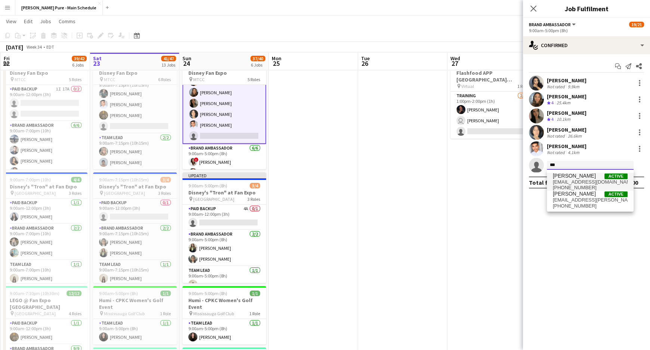
type input "***"
click at [584, 180] on span "[EMAIL_ADDRESS][DOMAIN_NAME]" at bounding box center [590, 182] width 75 height 6
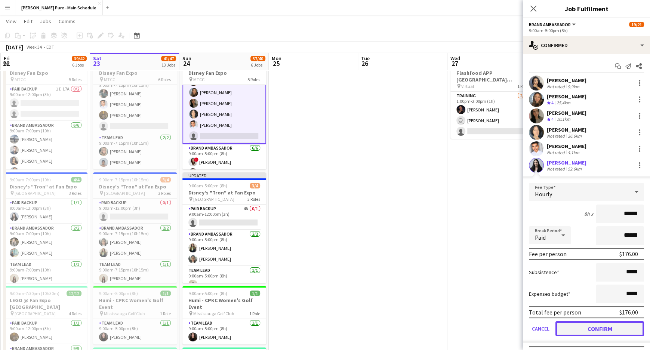
click at [586, 328] on button "Confirm" at bounding box center [600, 328] width 89 height 15
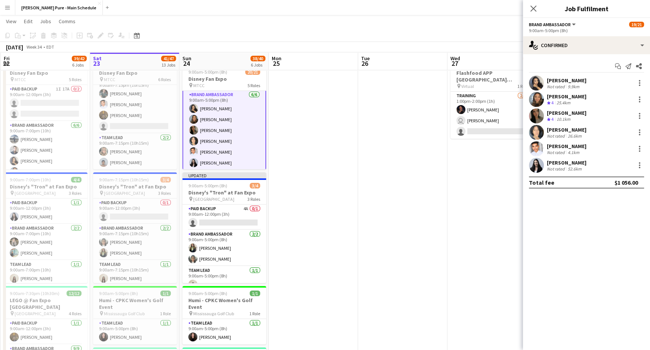
scroll to position [0, 0]
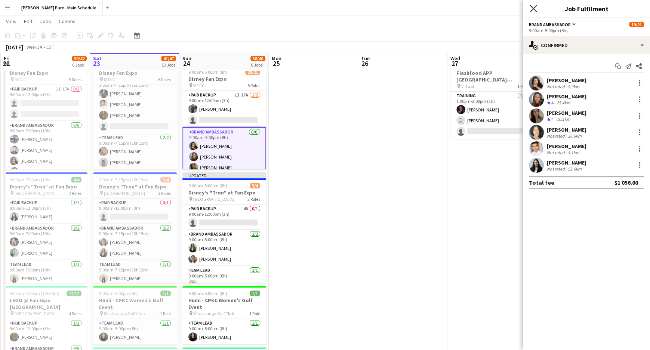
click at [535, 9] on icon "Close pop-in" at bounding box center [533, 8] width 7 height 7
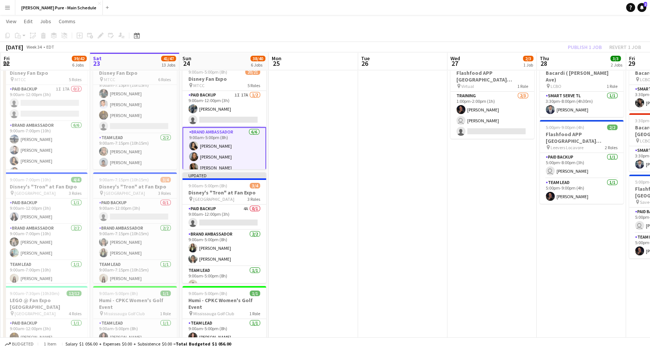
click at [556, 26] on app-page-menu "View Day view expanded Day view collapsed Month view Date picker Jump to [DATE]…" at bounding box center [325, 22] width 650 height 14
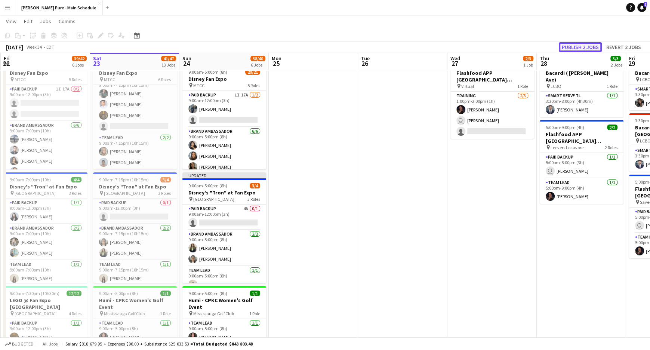
click at [570, 45] on button "Publish 2 jobs" at bounding box center [580, 47] width 43 height 10
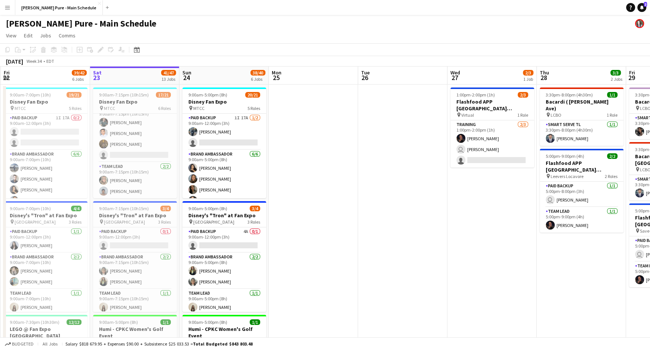
click at [268, 28] on div "[PERSON_NAME] Pure - Main Schedule" at bounding box center [325, 22] width 650 height 14
